Goal: Task Accomplishment & Management: Manage account settings

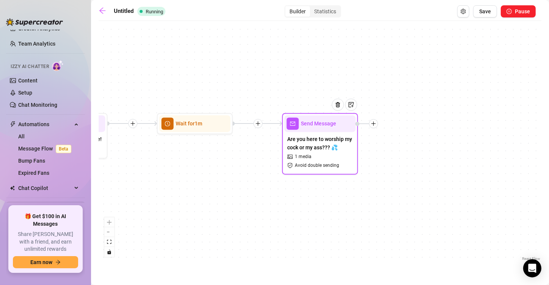
scroll to position [46, 0]
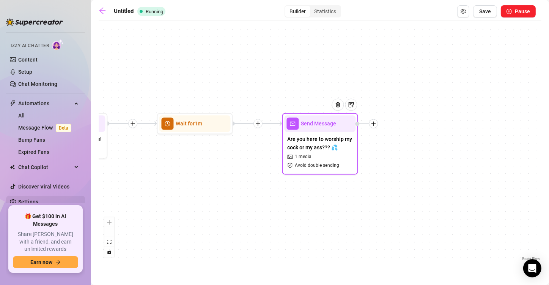
click at [35, 199] on link "Settings" at bounding box center [28, 201] width 20 height 6
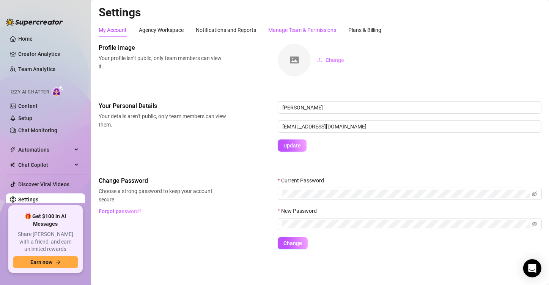
click at [291, 33] on div "Manage Team & Permissions" at bounding box center [302, 30] width 68 height 8
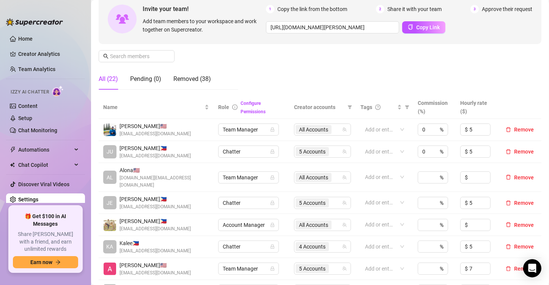
scroll to position [76, 0]
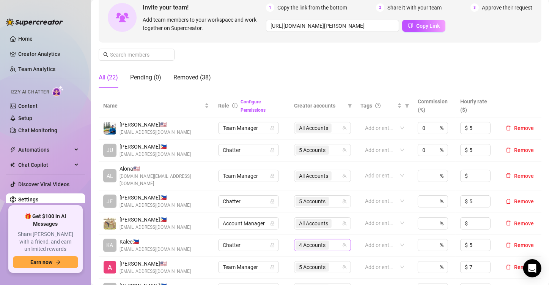
click at [316, 241] on span "4 Accounts" at bounding box center [312, 245] width 27 height 8
